Goal: Transaction & Acquisition: Download file/media

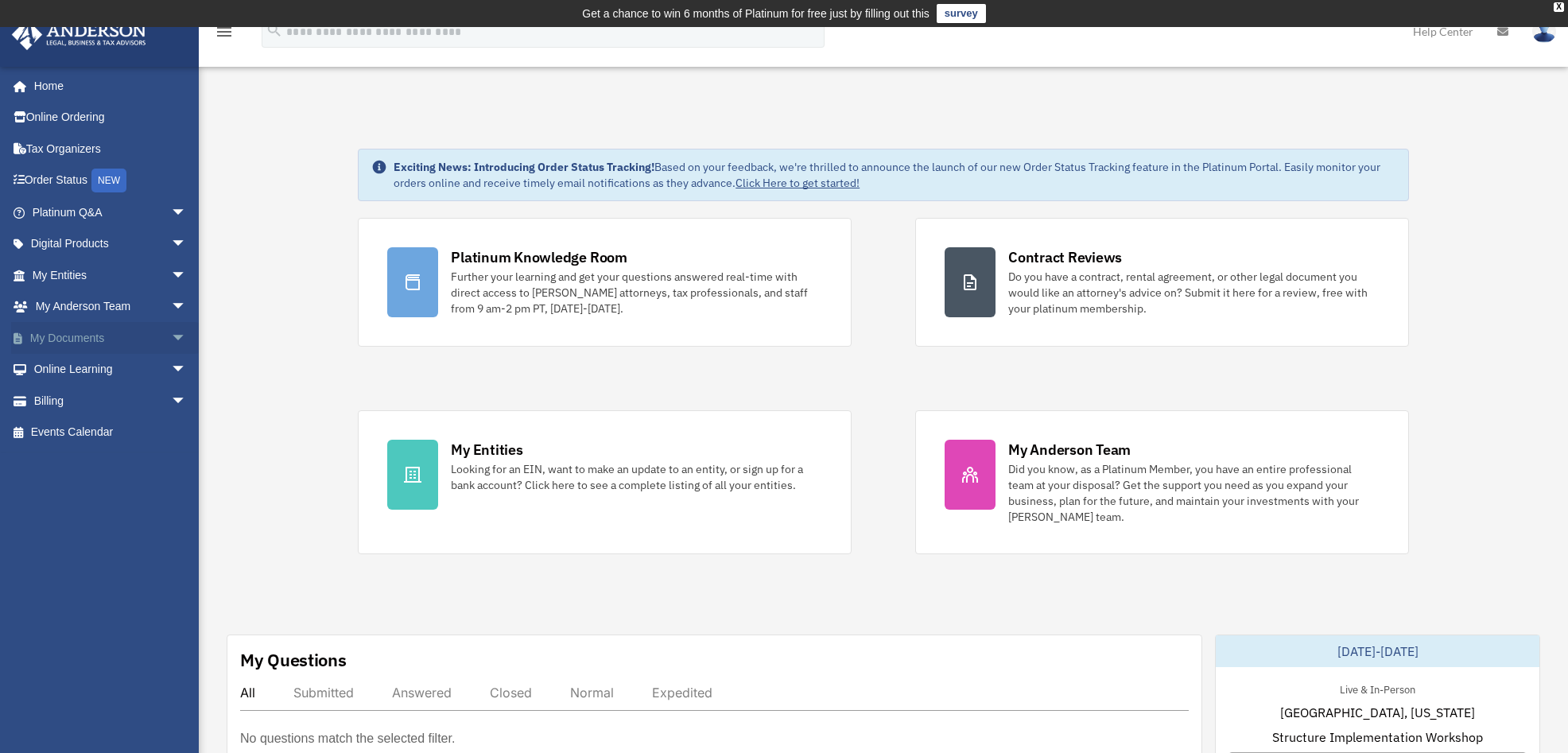
click at [51, 343] on link "My Documents arrow_drop_down" at bounding box center [111, 338] width 199 height 32
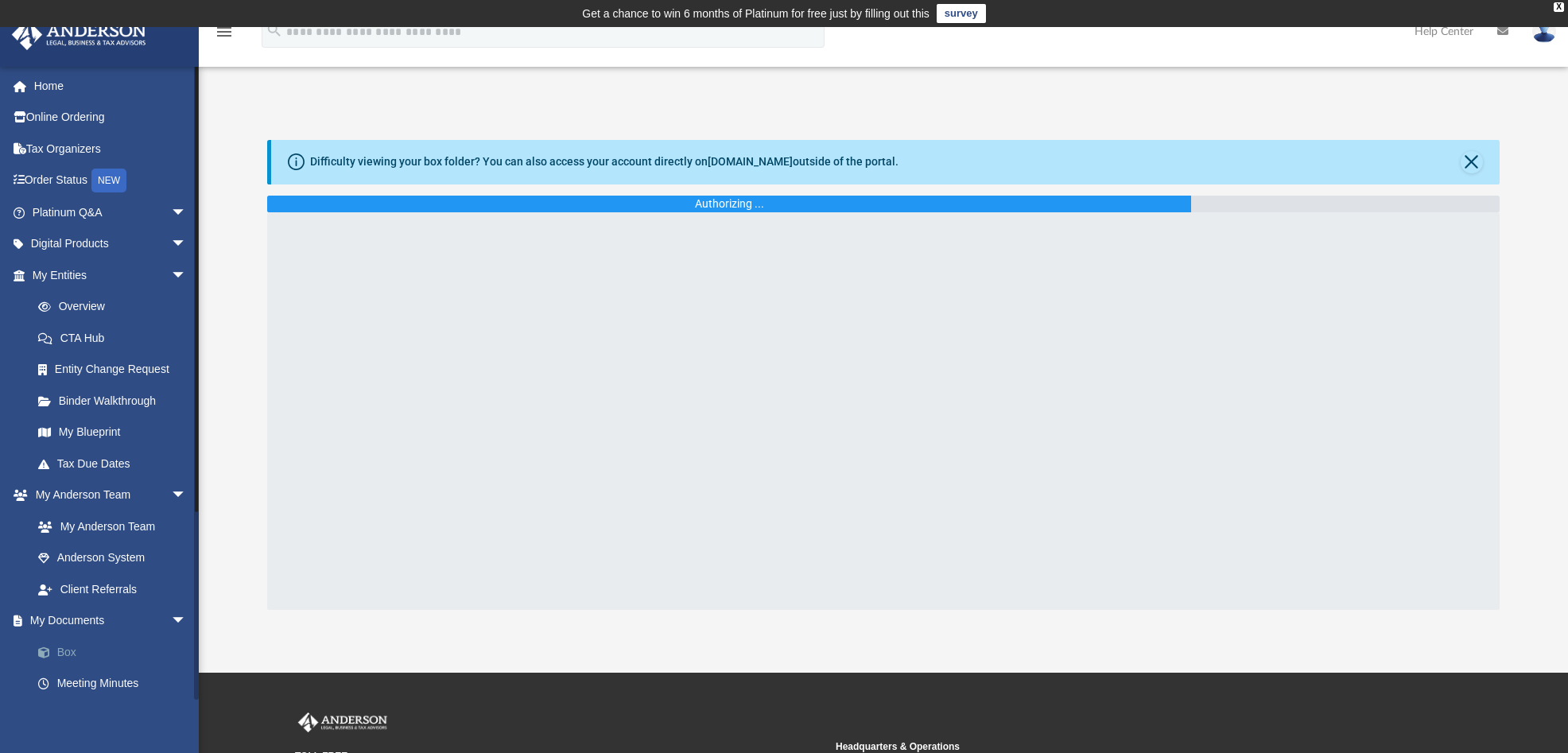
click at [59, 646] on link "Box" at bounding box center [116, 652] width 189 height 32
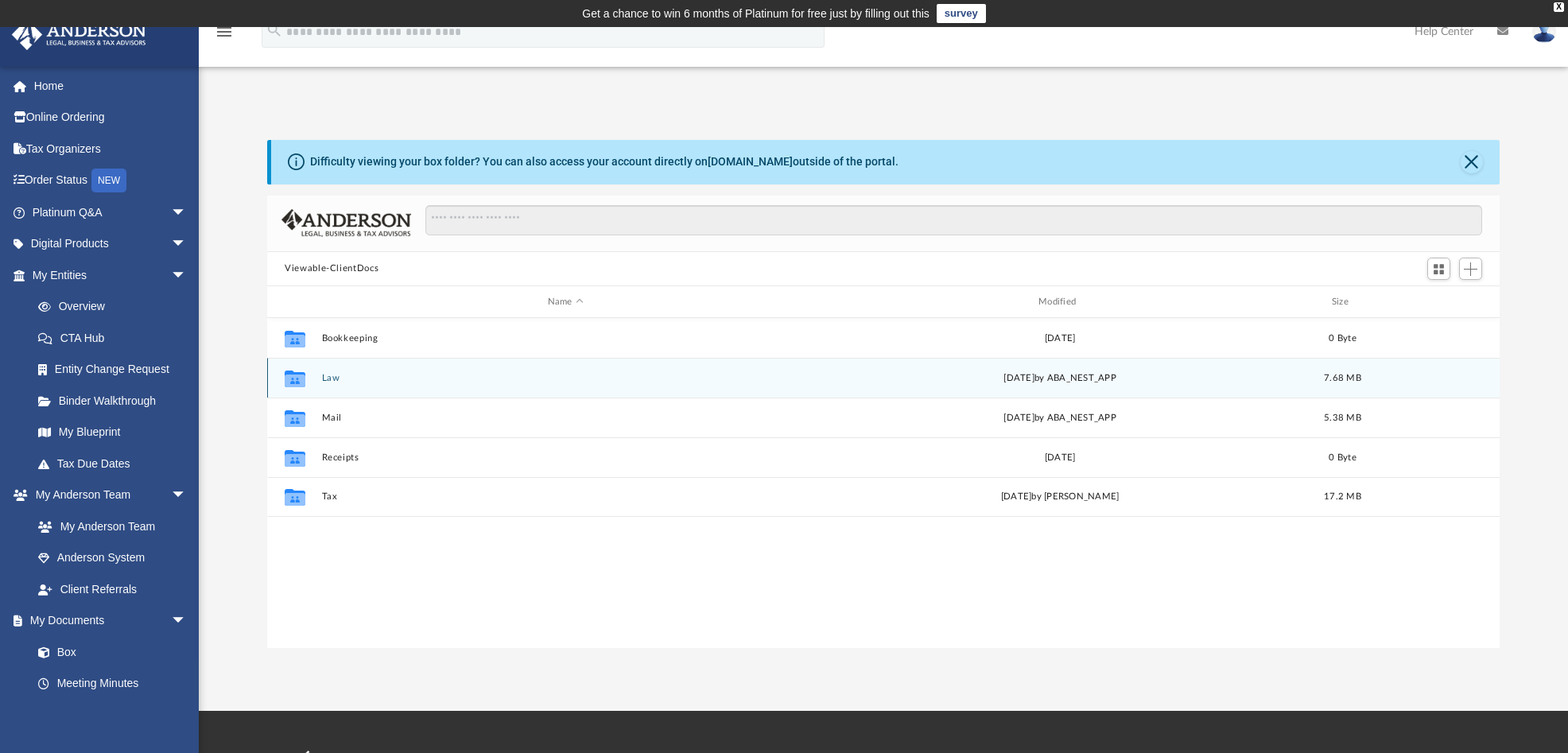
scroll to position [349, 1220]
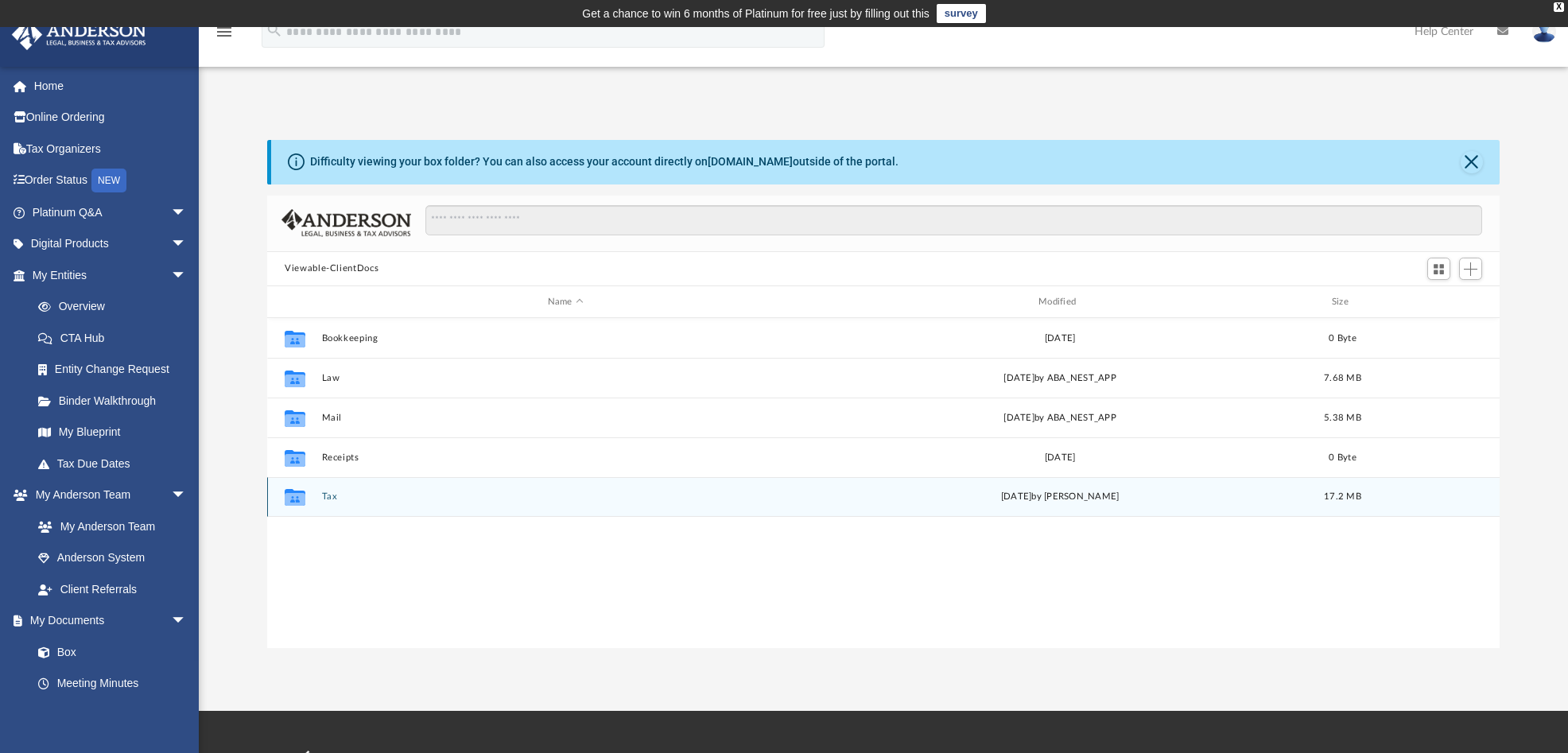
click at [286, 495] on icon "grid" at bounding box center [295, 499] width 21 height 13
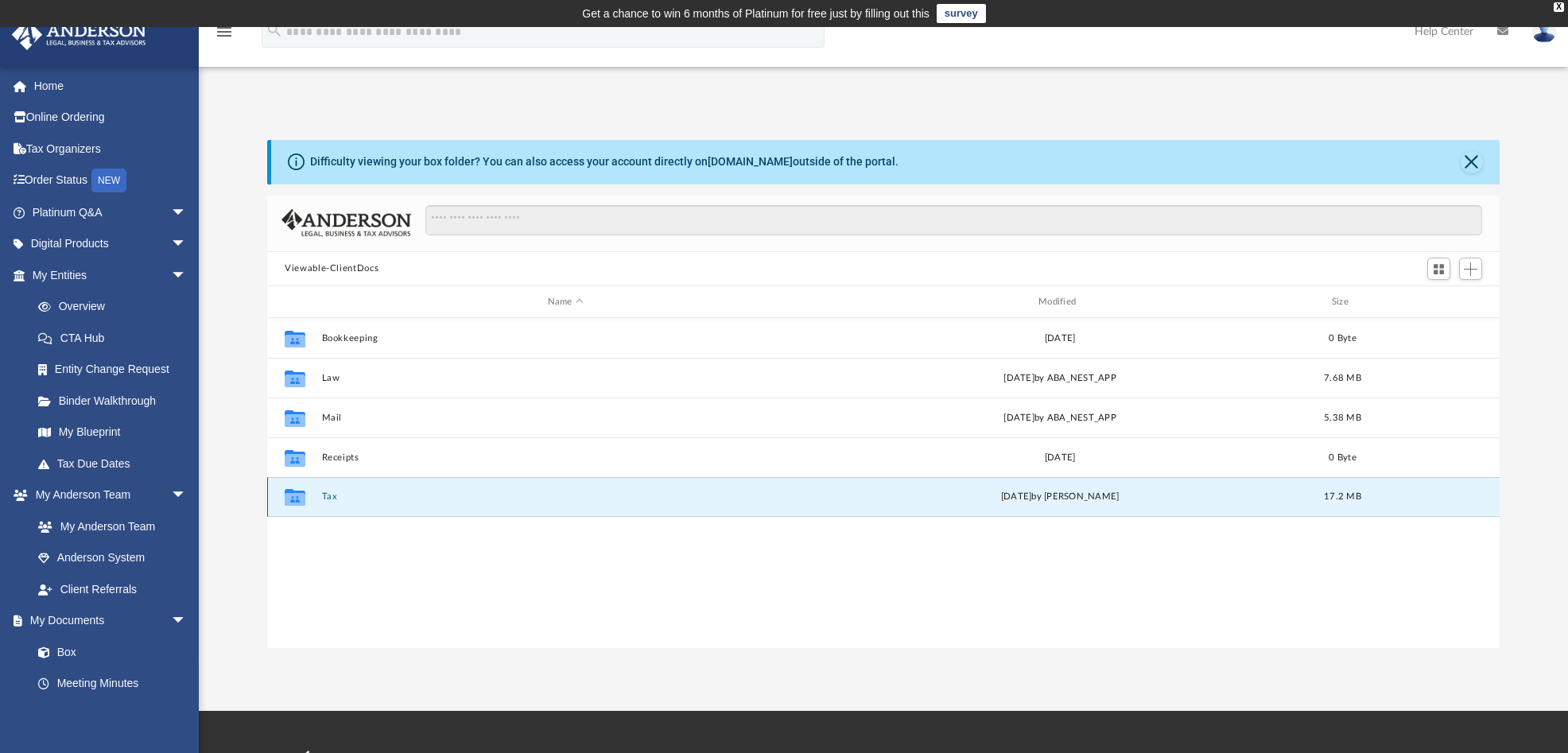
click at [325, 499] on button "Tax" at bounding box center [566, 497] width 488 height 10
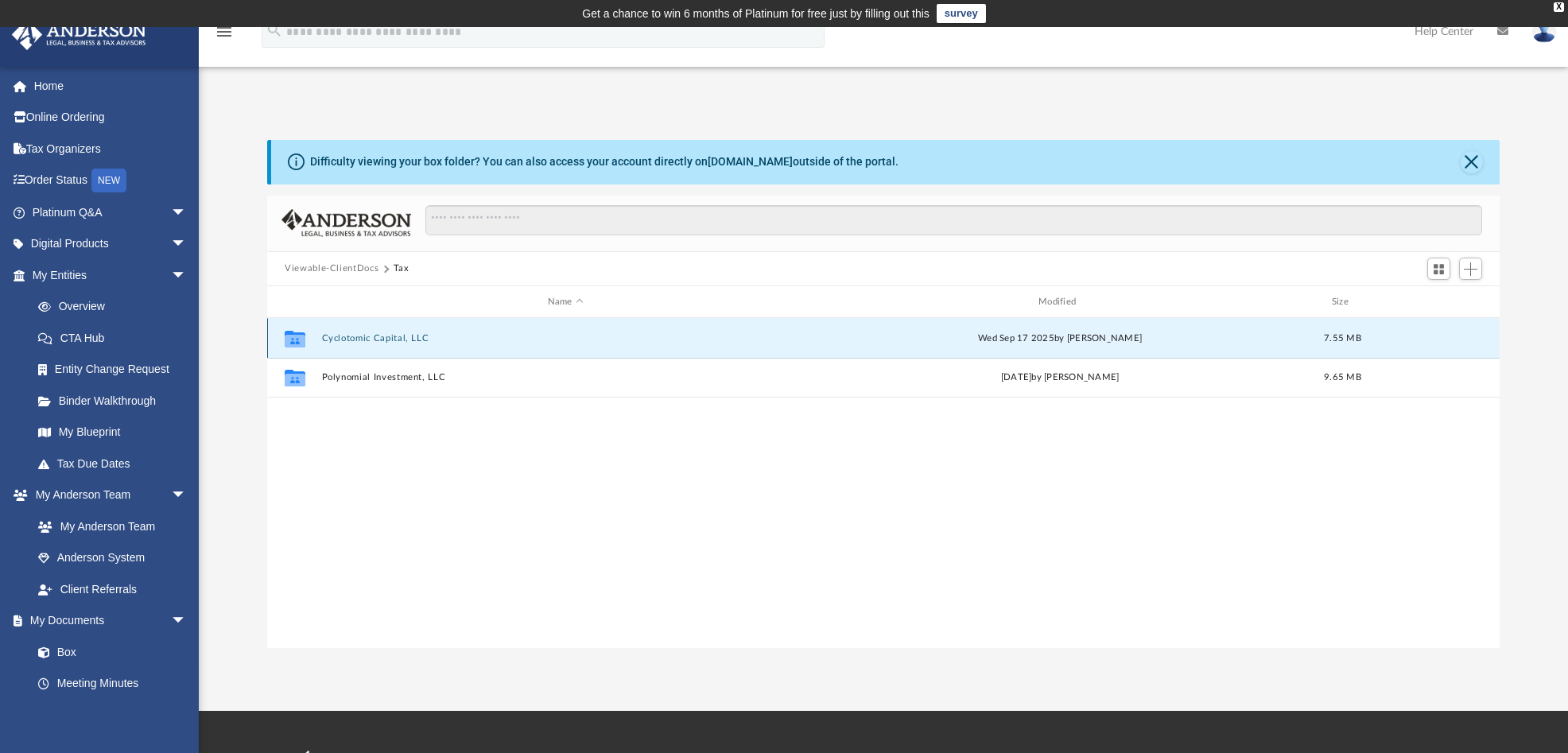
click at [370, 339] on button "Cyclotomic Capital, LLC" at bounding box center [566, 338] width 488 height 10
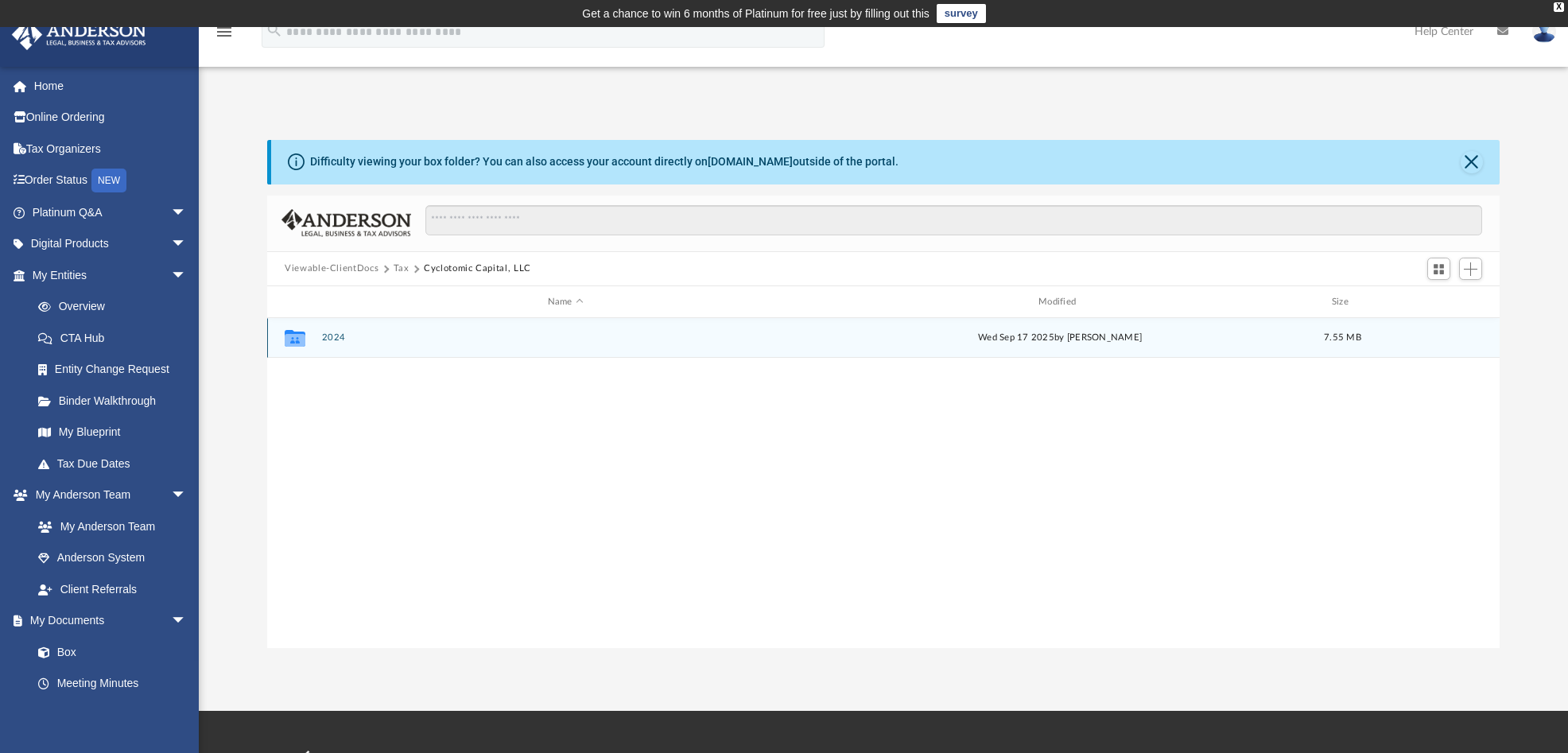
click at [315, 339] on div "Collaborated Folder" at bounding box center [295, 337] width 39 height 25
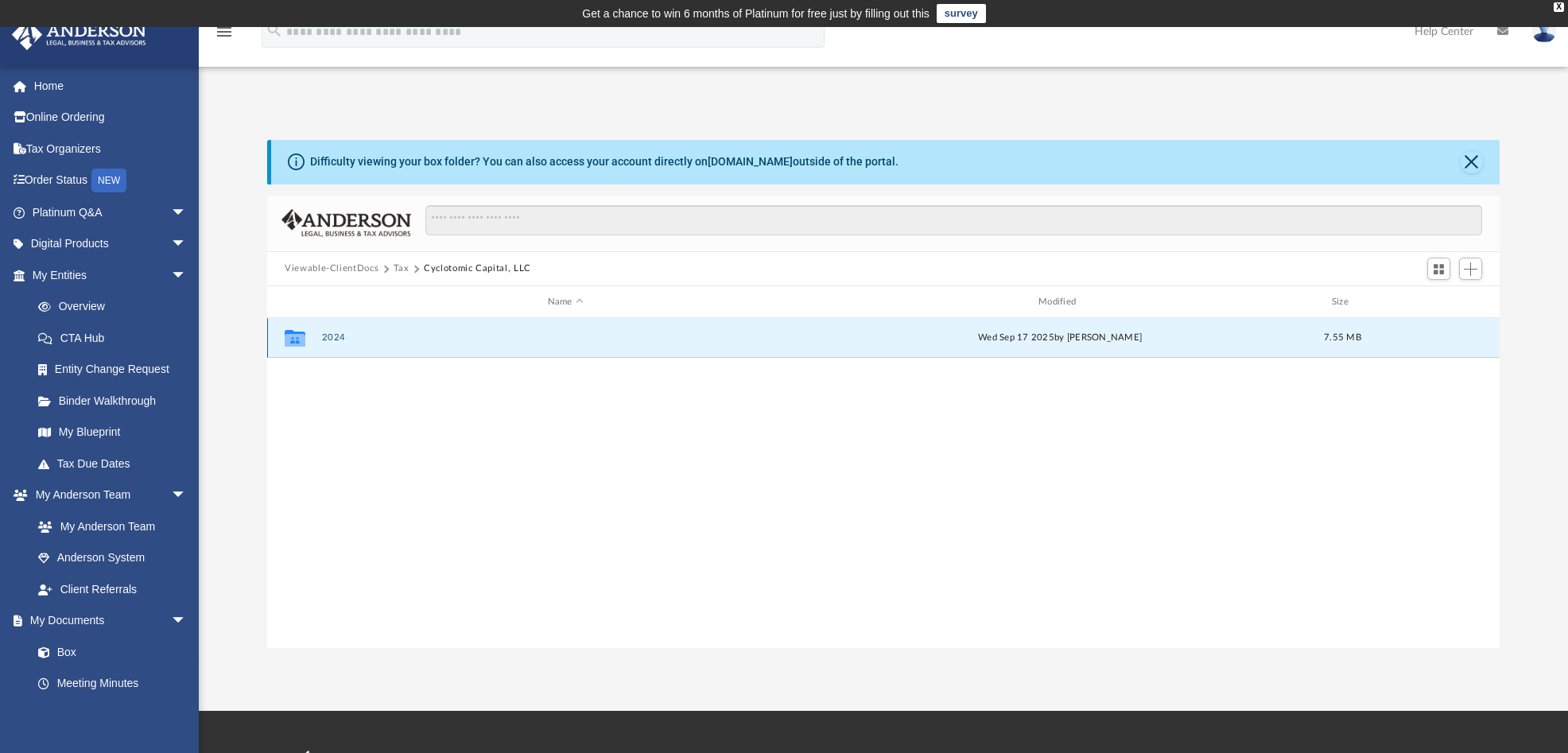
click at [293, 338] on icon "grid" at bounding box center [295, 338] width 21 height 17
click at [983, 491] on div "Collaborated Folder 2024 [DATE] by [PERSON_NAME] 7.55 MB" at bounding box center [883, 483] width 1233 height 329
click at [342, 333] on button "2024" at bounding box center [566, 338] width 488 height 10
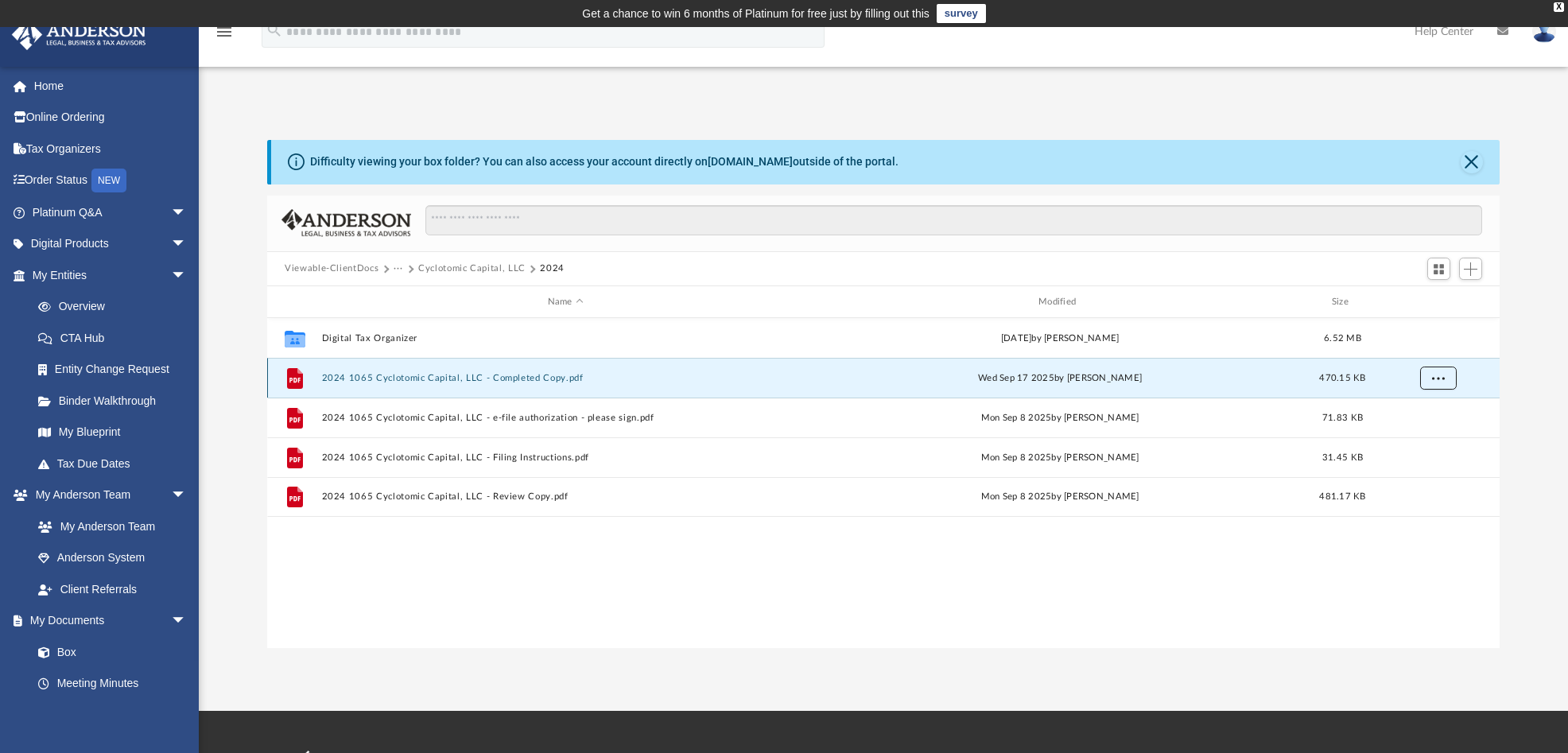
click at [1424, 379] on button "More options" at bounding box center [1438, 377] width 37 height 23
click at [1422, 432] on li "Download" at bounding box center [1423, 436] width 46 height 17
